Goal: Task Accomplishment & Management: Manage account settings

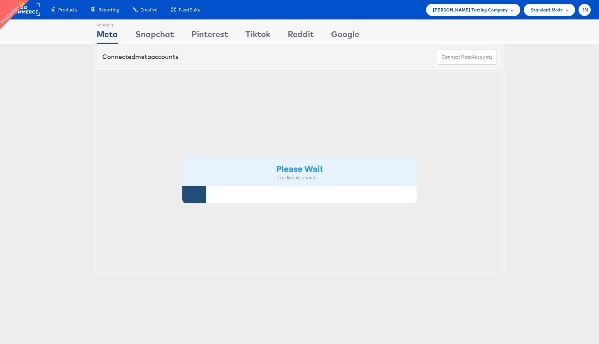
click at [471, 14] on div "[PERSON_NAME] Testing Company" at bounding box center [473, 10] width 94 height 12
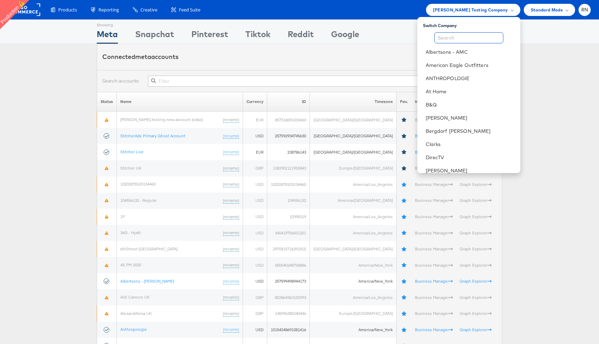
click at [453, 38] on input "text" at bounding box center [468, 37] width 69 height 11
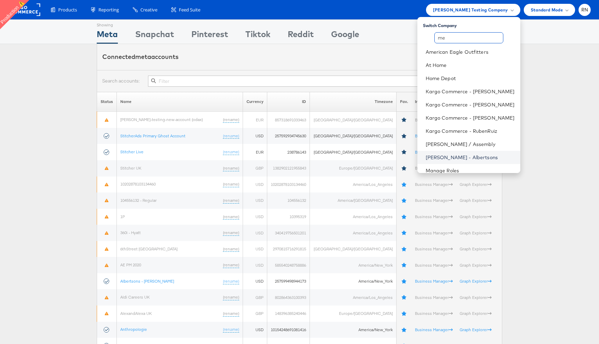
type input "me"
click at [478, 157] on link "[PERSON_NAME] - Albertsons" at bounding box center [470, 157] width 89 height 7
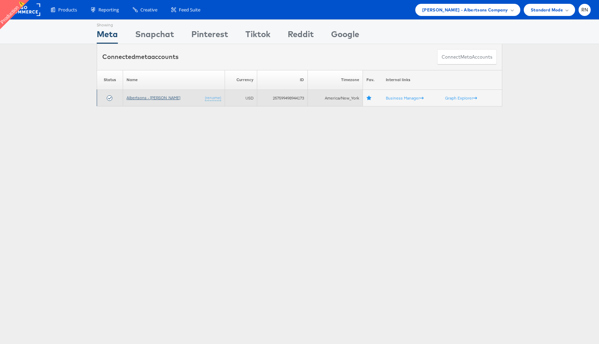
click at [148, 99] on link "Albertsons - [PERSON_NAME]" at bounding box center [154, 97] width 54 height 5
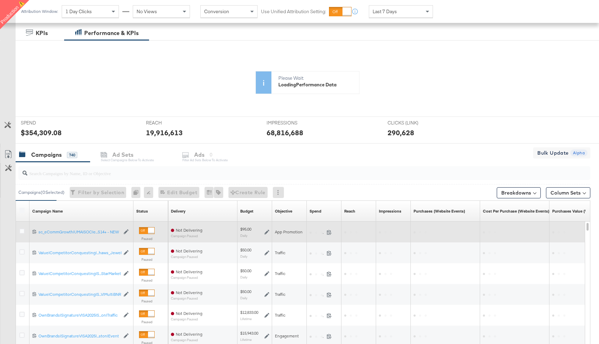
scroll to position [111, 0]
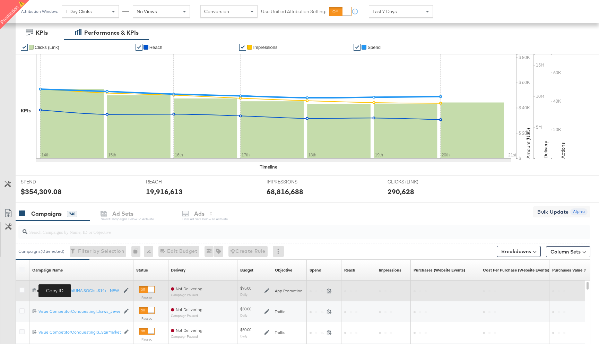
click at [33, 291] on icon at bounding box center [34, 290] width 5 height 5
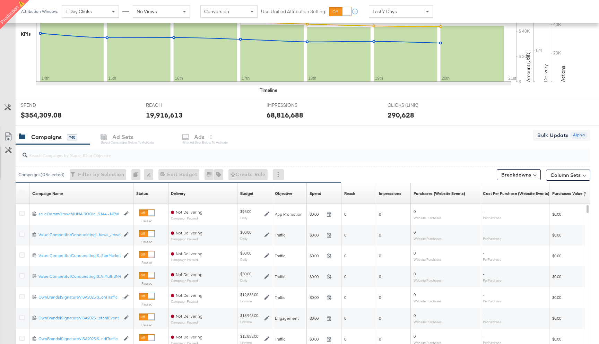
scroll to position [265, 0]
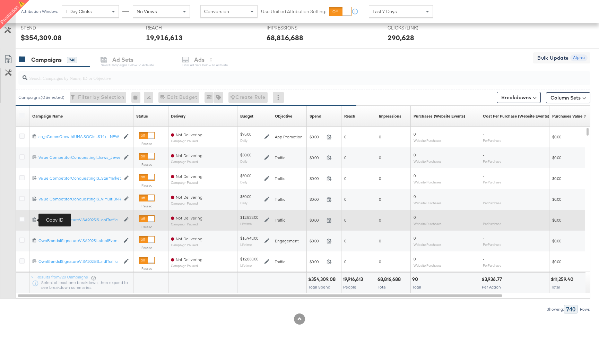
click at [34, 221] on icon at bounding box center [34, 219] width 5 height 5
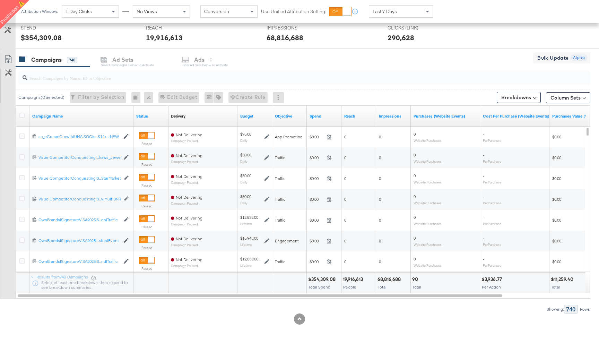
scroll to position [0, 0]
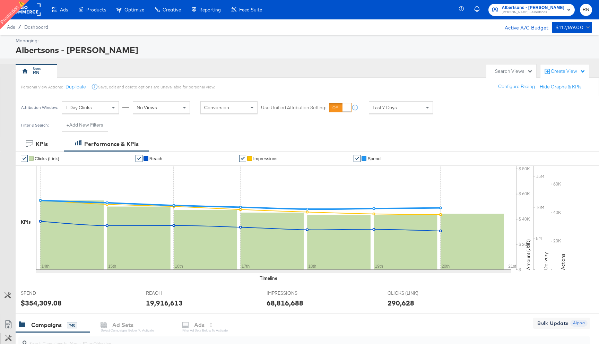
click at [31, 9] on rect at bounding box center [25, 9] width 32 height 12
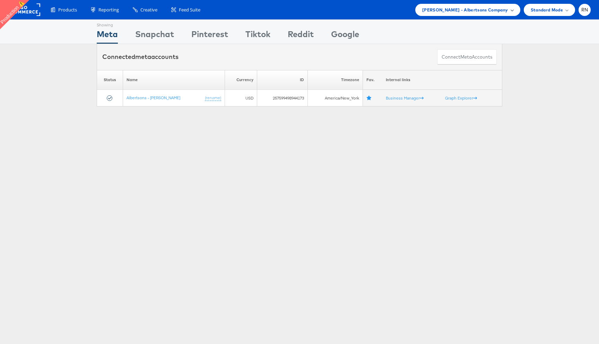
click at [503, 15] on div "Merkle - Albertsons Company" at bounding box center [467, 10] width 105 height 12
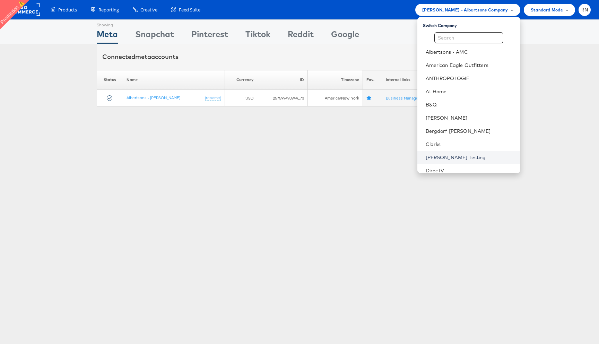
click at [453, 156] on link "Colin Clarke Testing" at bounding box center [470, 157] width 89 height 7
